Goal: Task Accomplishment & Management: Complete application form

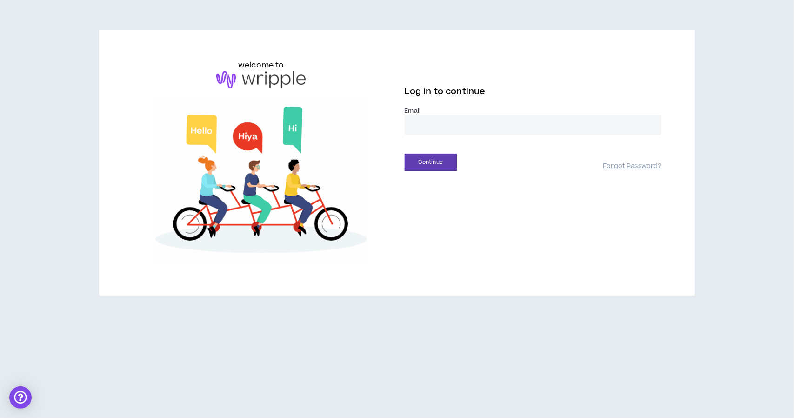
click at [429, 128] on input "email" at bounding box center [533, 125] width 257 height 20
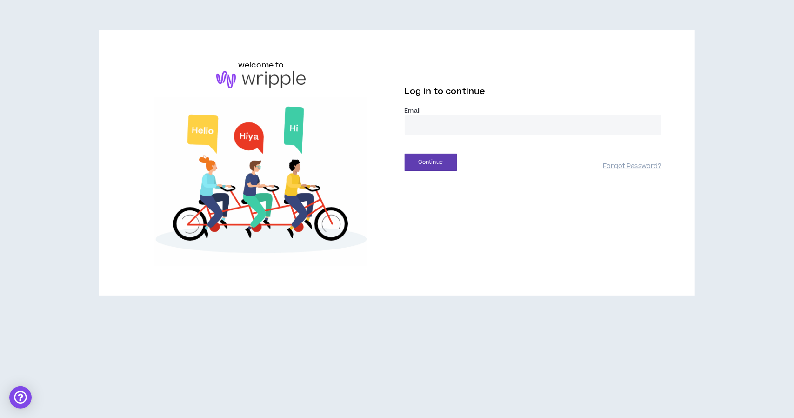
type input "**********"
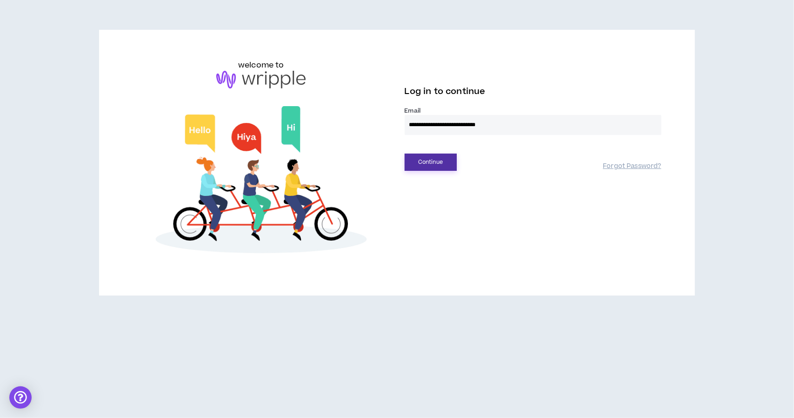
click at [452, 160] on button "Continue" at bounding box center [431, 162] width 52 height 17
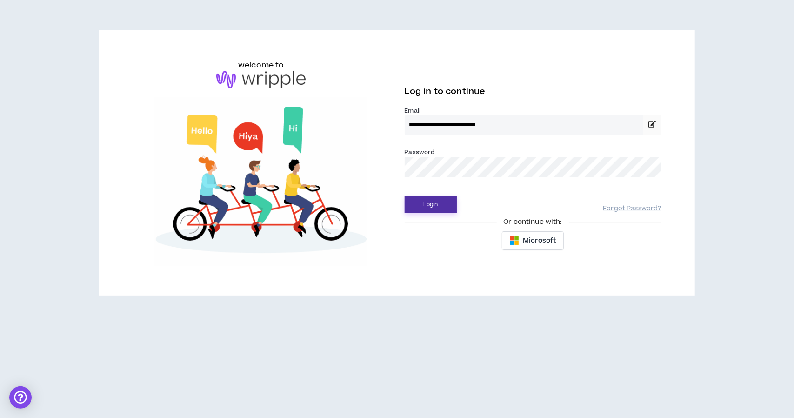
click at [437, 203] on button "Login" at bounding box center [431, 204] width 52 height 17
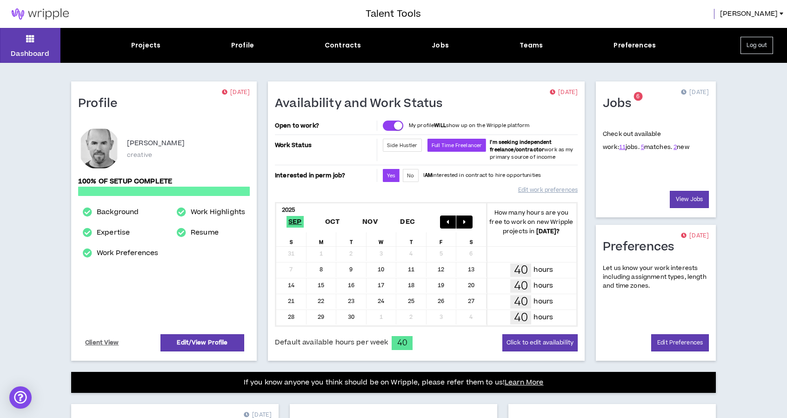
click at [0, 417] on nordpass-portal at bounding box center [0, 418] width 0 height 0
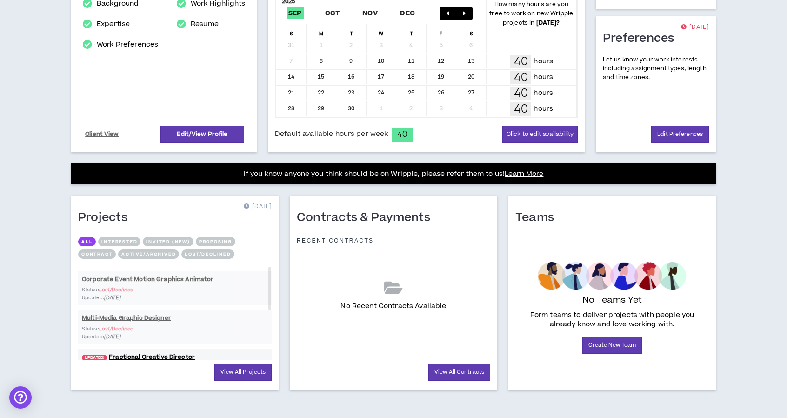
drag, startPoint x: 269, startPoint y: 272, endPoint x: 268, endPoint y: 246, distance: 26.5
click at [268, 246] on div "All Interested Invited (new) Proposing Contract Active/Archived Lost/Declined C…" at bounding box center [175, 298] width 194 height 123
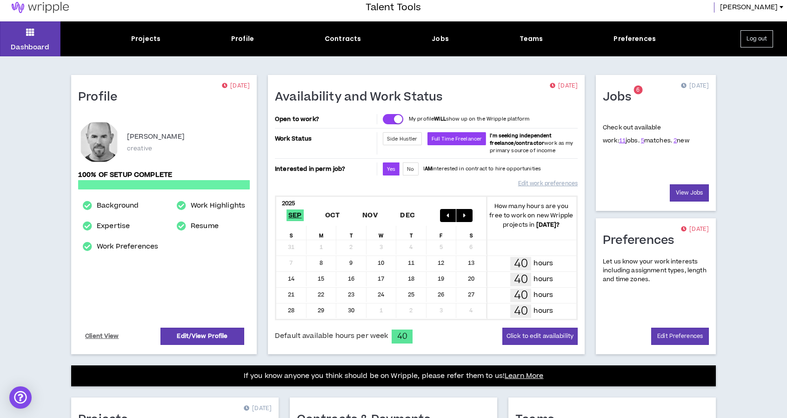
scroll to position [0, 0]
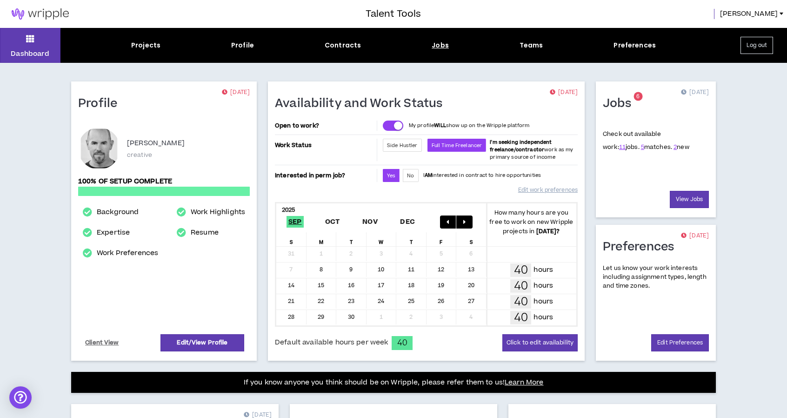
click at [435, 41] on div "Jobs" at bounding box center [440, 45] width 17 height 10
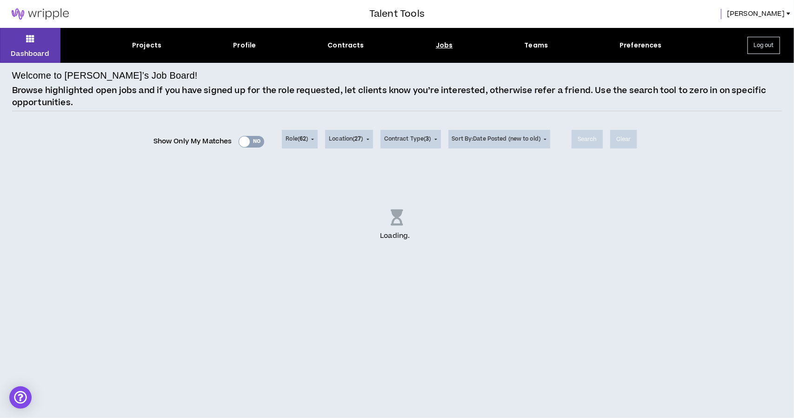
click at [255, 138] on div "Show Only My Matches Yes No" at bounding box center [209, 141] width 111 height 14
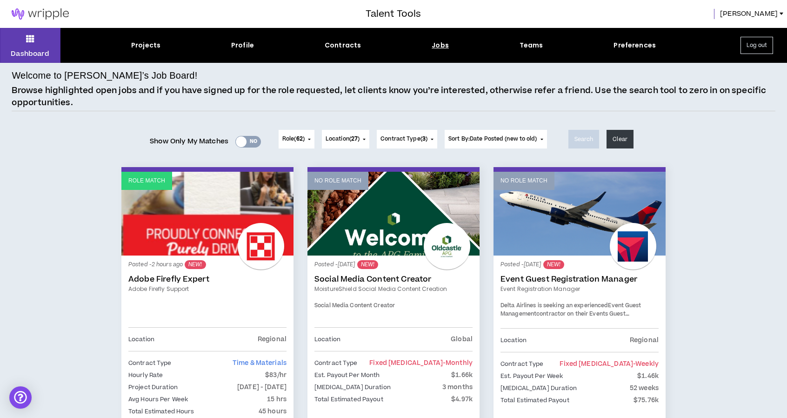
click at [250, 141] on div "Yes No" at bounding box center [248, 142] width 26 height 12
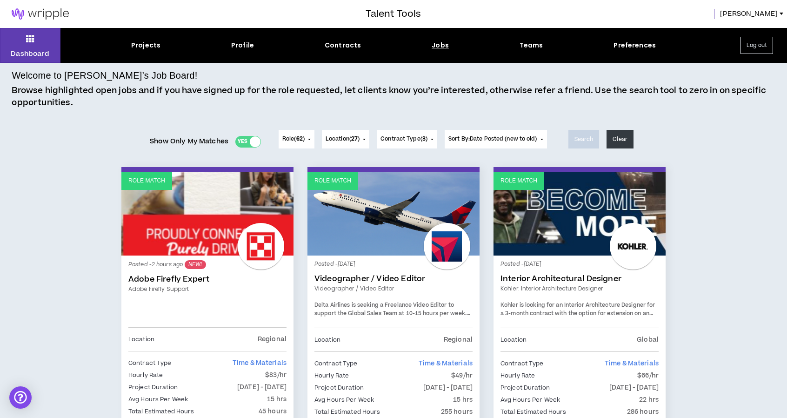
click at [361, 140] on button "Location ( 27 )" at bounding box center [345, 139] width 47 height 19
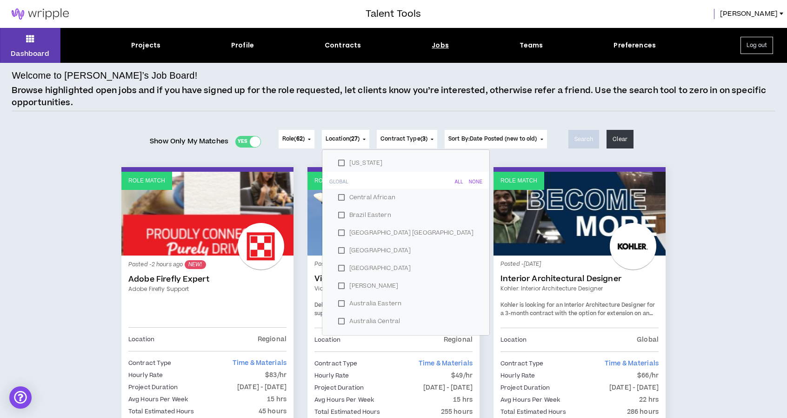
scroll to position [166, 0]
click at [469, 160] on div "None" at bounding box center [475, 160] width 13 height 6
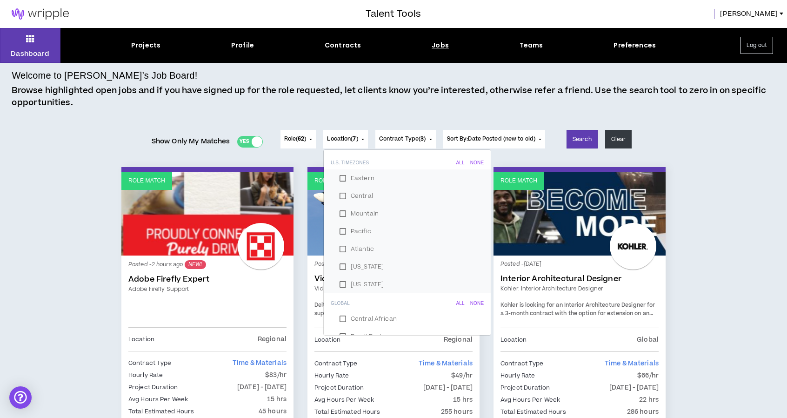
scroll to position [0, 0]
click at [461, 158] on span "Done" at bounding box center [469, 160] width 22 height 6
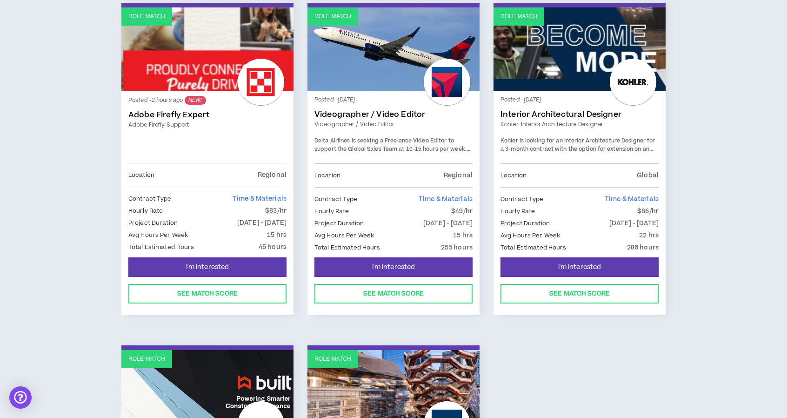
scroll to position [171, 0]
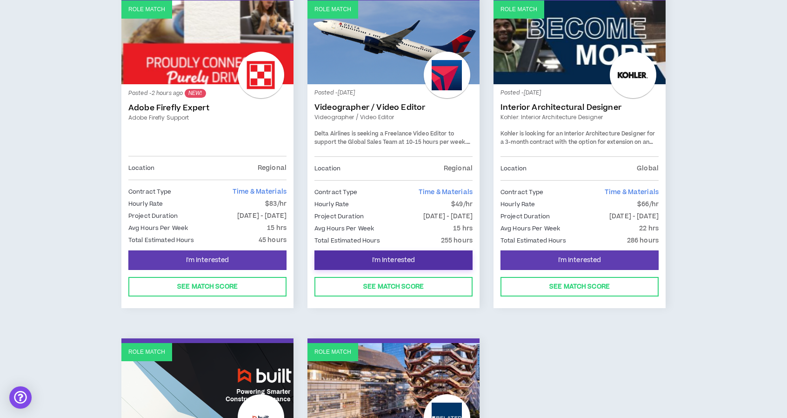
click at [393, 259] on span "I'm Interested" at bounding box center [393, 260] width 43 height 9
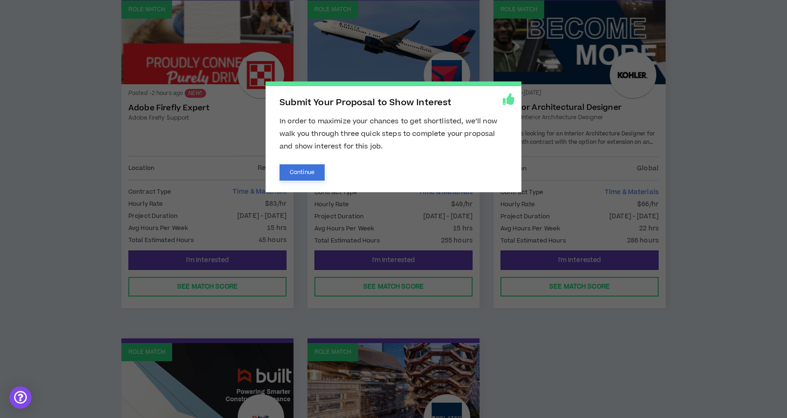
click at [306, 167] on button "Continue" at bounding box center [302, 172] width 45 height 16
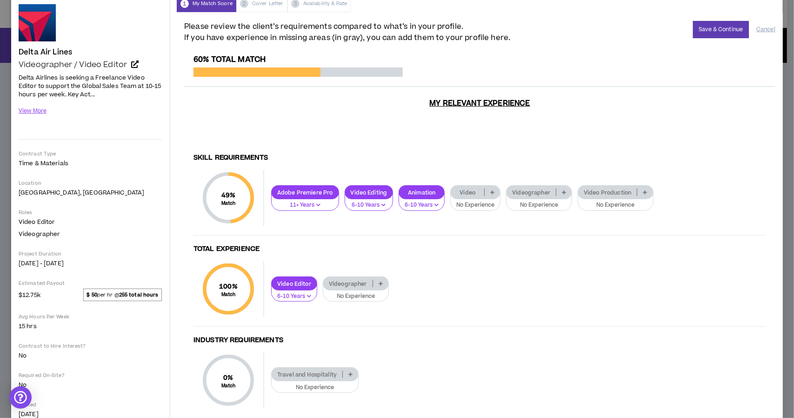
scroll to position [69, 0]
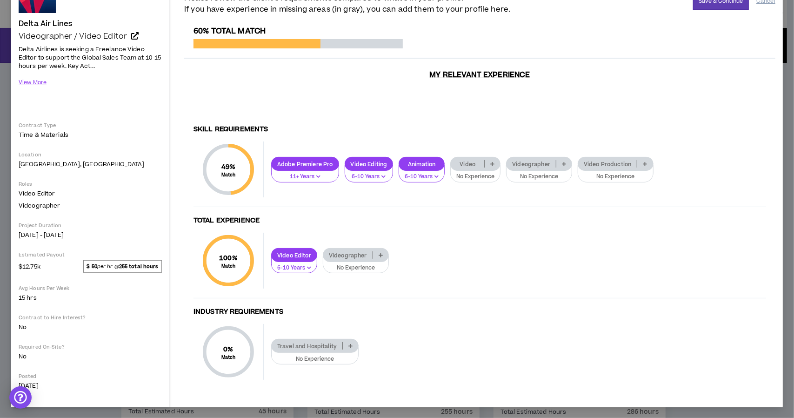
click at [380, 253] on icon at bounding box center [381, 255] width 4 height 5
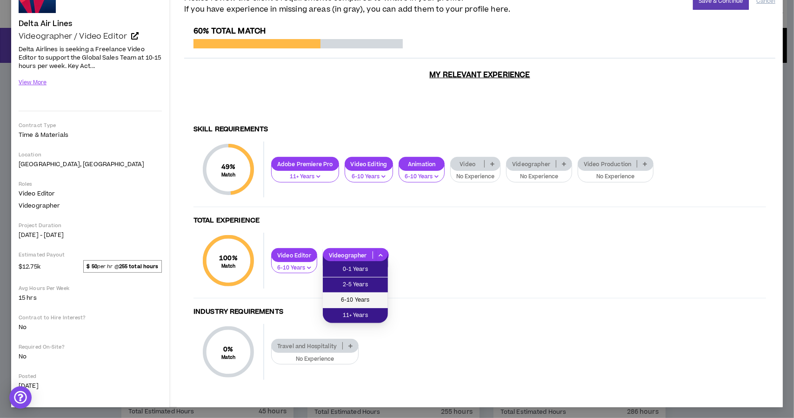
click at [362, 294] on li "6-10 Years" at bounding box center [355, 300] width 65 height 15
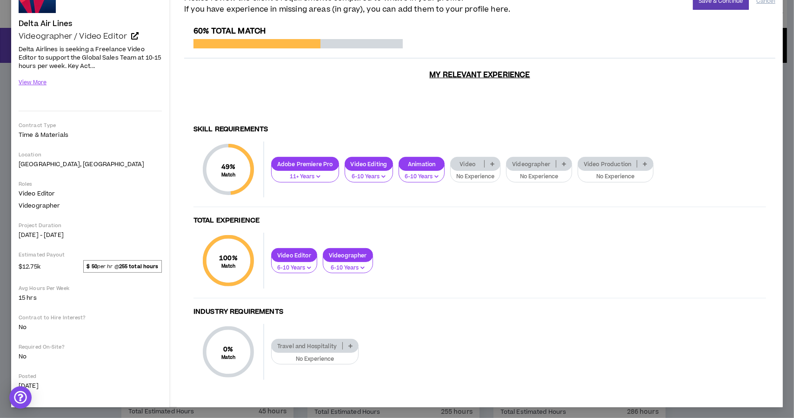
click at [492, 166] on icon at bounding box center [492, 163] width 4 height 5
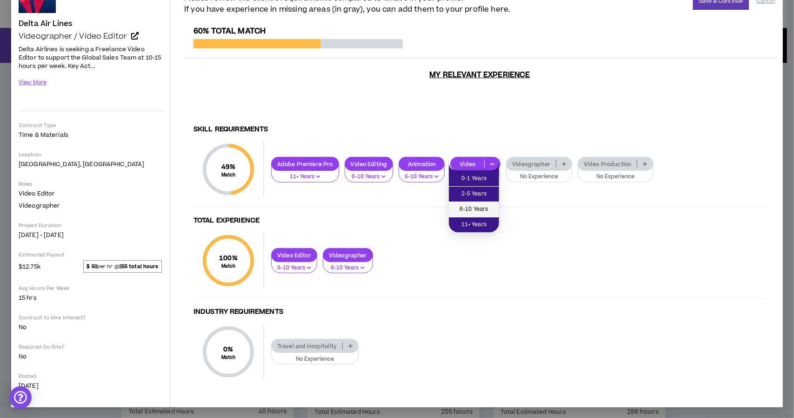
click at [483, 203] on li "6-10 Years" at bounding box center [474, 209] width 50 height 15
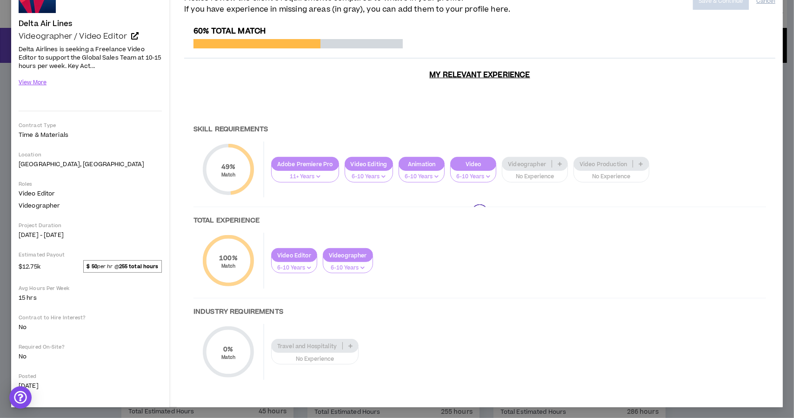
click at [556, 164] on div at bounding box center [479, 213] width 591 height 372
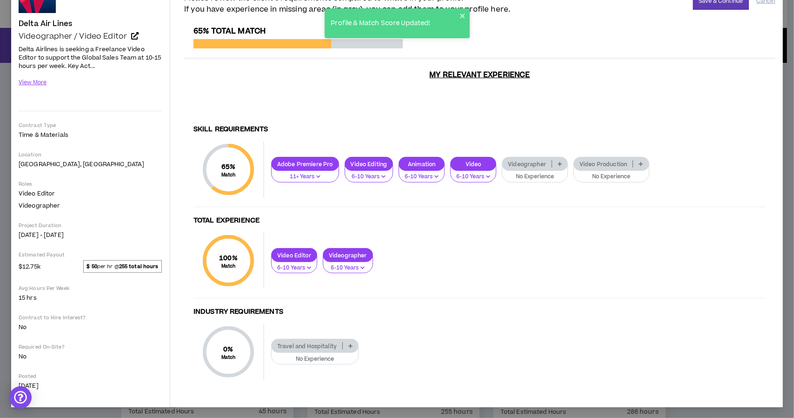
click at [555, 163] on p at bounding box center [559, 163] width 15 height 7
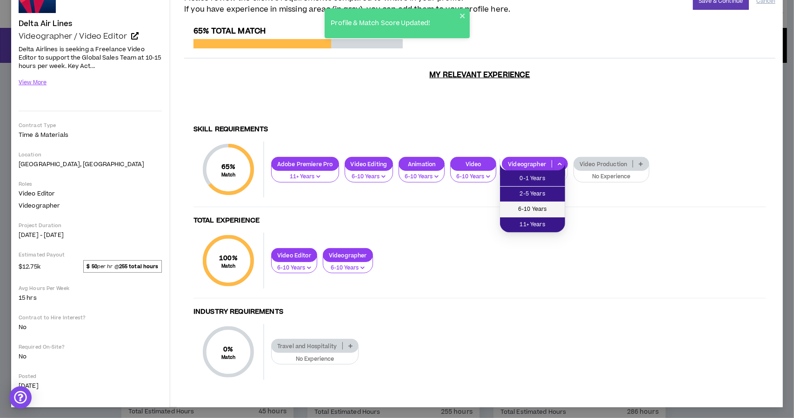
click at [540, 208] on span "6-10 Years" at bounding box center [533, 209] width 54 height 10
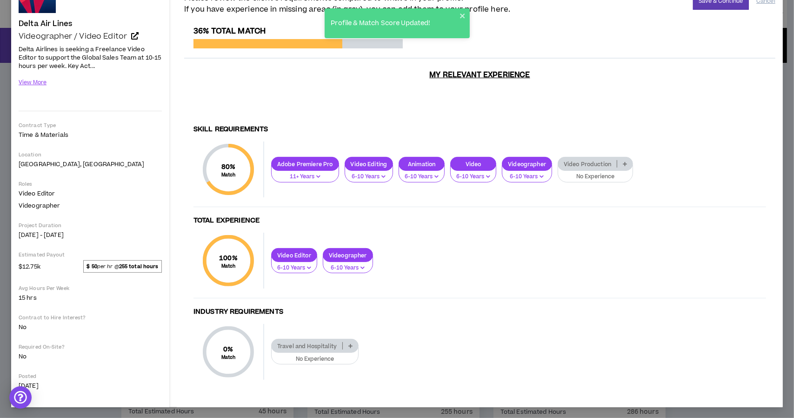
click at [618, 164] on p at bounding box center [625, 163] width 15 height 7
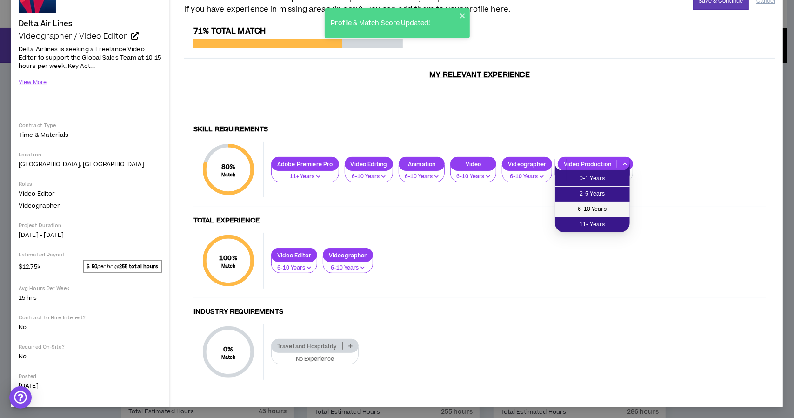
click at [611, 212] on span "6-10 Years" at bounding box center [593, 209] width 64 height 10
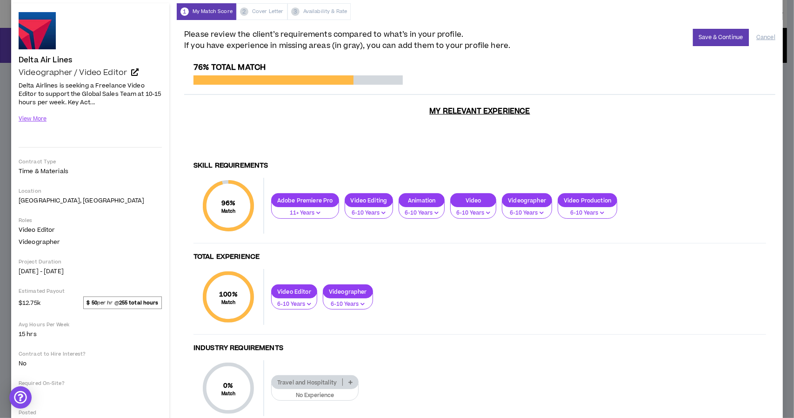
scroll to position [0, 0]
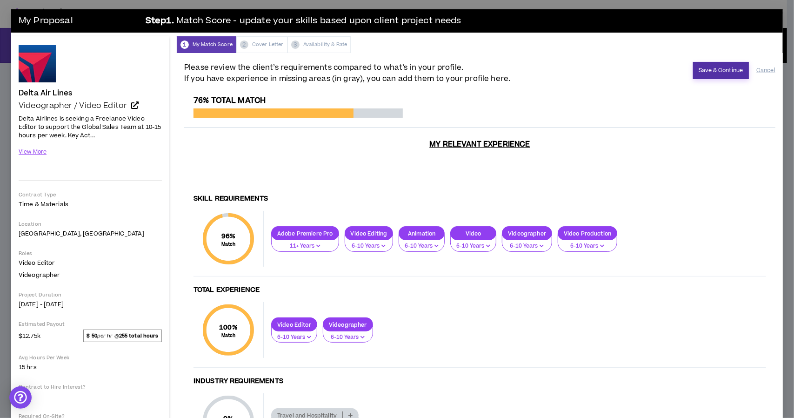
click at [711, 72] on button "Save & Continue" at bounding box center [721, 70] width 56 height 17
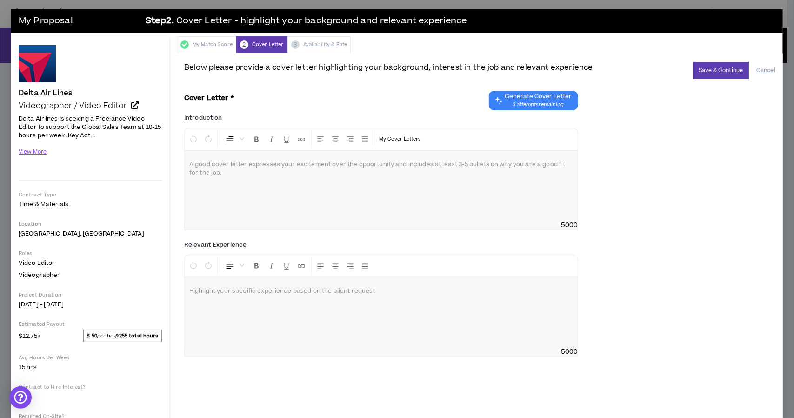
click at [321, 181] on div at bounding box center [381, 186] width 393 height 70
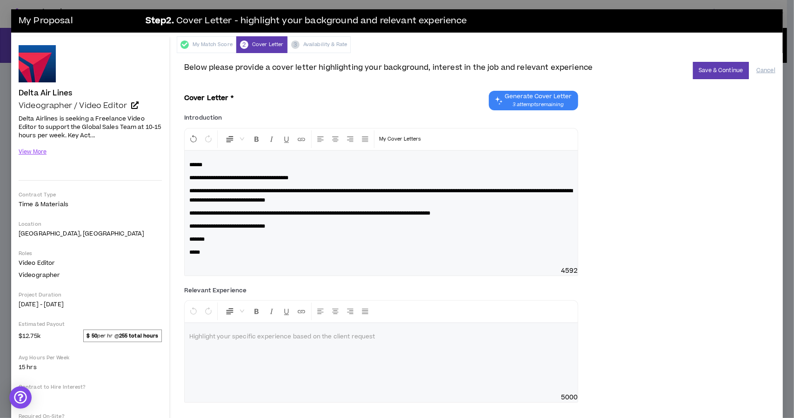
click at [245, 345] on div at bounding box center [381, 358] width 393 height 70
click at [45, 147] on button "View More" at bounding box center [33, 152] width 28 height 16
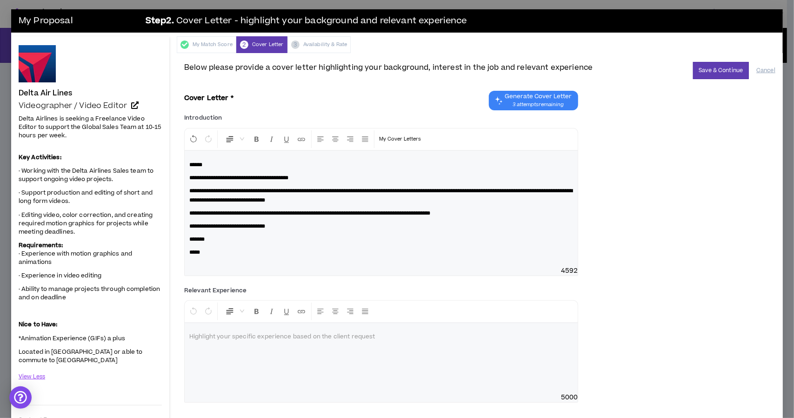
click at [226, 339] on p at bounding box center [381, 336] width 384 height 9
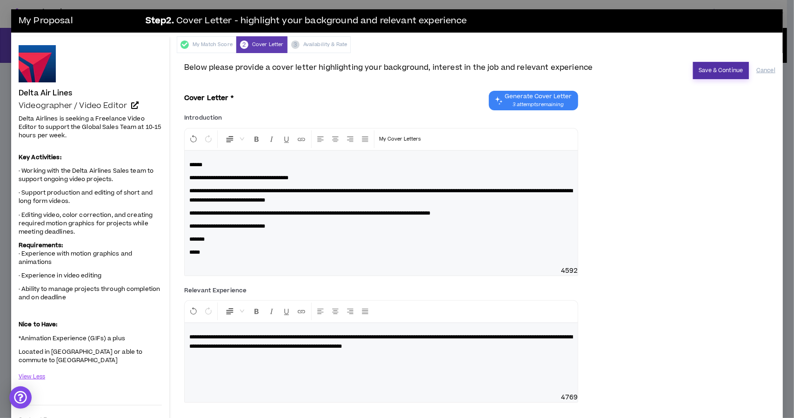
click at [708, 71] on button "Save & Continue" at bounding box center [721, 70] width 56 height 17
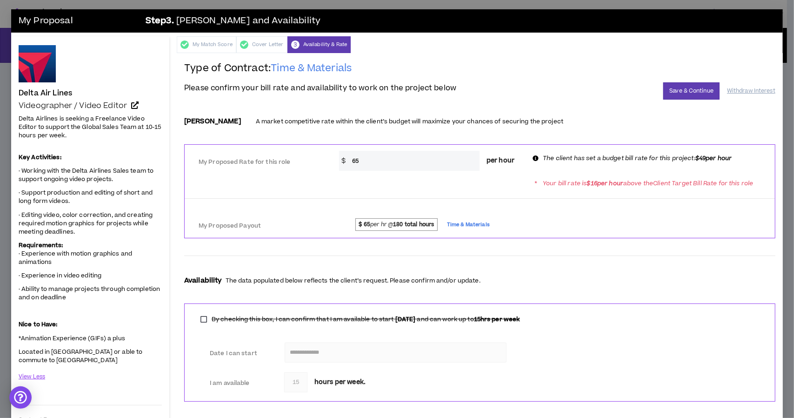
drag, startPoint x: 361, startPoint y: 160, endPoint x: 347, endPoint y: 159, distance: 14.5
click at [348, 159] on input "65" at bounding box center [414, 161] width 132 height 20
type input "49"
click at [522, 213] on div "My Proposed Payout $ 65 per hr @ 180 total hours Time & Materials" at bounding box center [480, 223] width 591 height 21
click at [675, 94] on button "Save & Continue" at bounding box center [692, 90] width 56 height 17
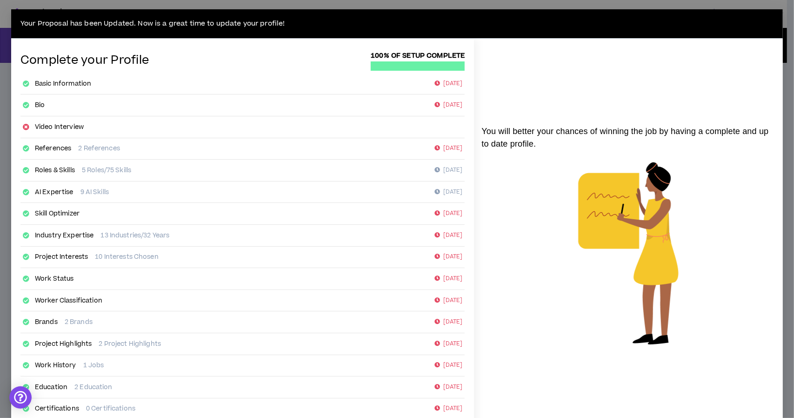
click at [444, 122] on div "Video Interview" at bounding box center [242, 127] width 444 height 22
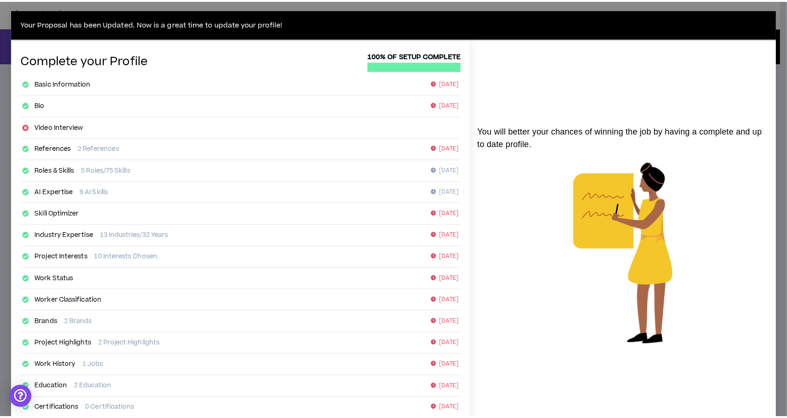
scroll to position [68, 0]
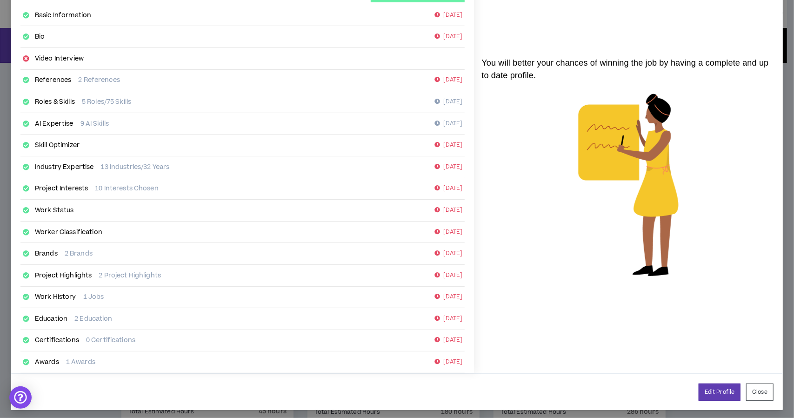
click at [68, 55] on link "Video Interview" at bounding box center [59, 58] width 49 height 9
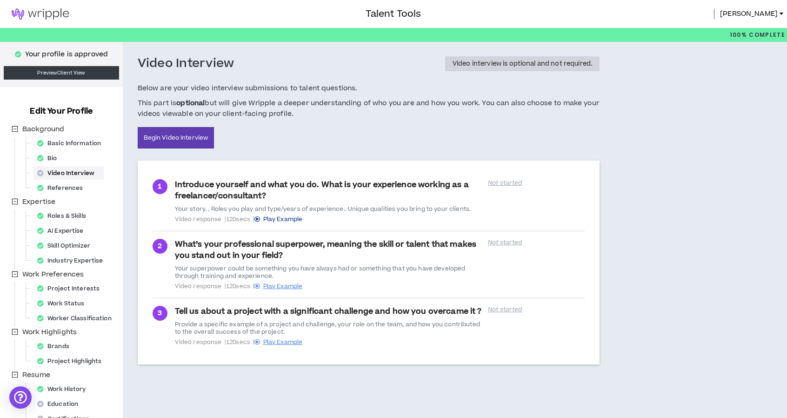
click at [302, 217] on span "Play Example" at bounding box center [283, 219] width 40 height 8
click at [292, 284] on span "Play Example" at bounding box center [283, 286] width 40 height 8
click at [282, 340] on span "Play Example" at bounding box center [283, 342] width 40 height 8
